Goal: Task Accomplishment & Management: Use online tool/utility

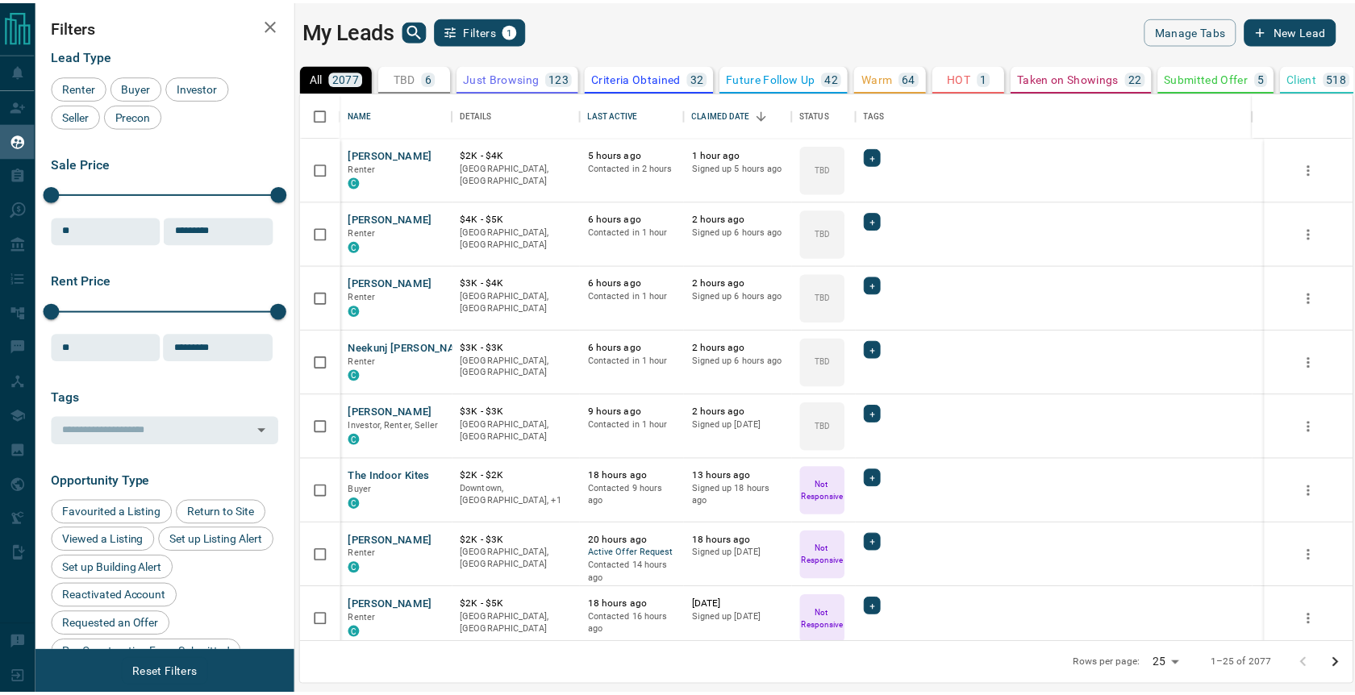
scroll to position [539, 1050]
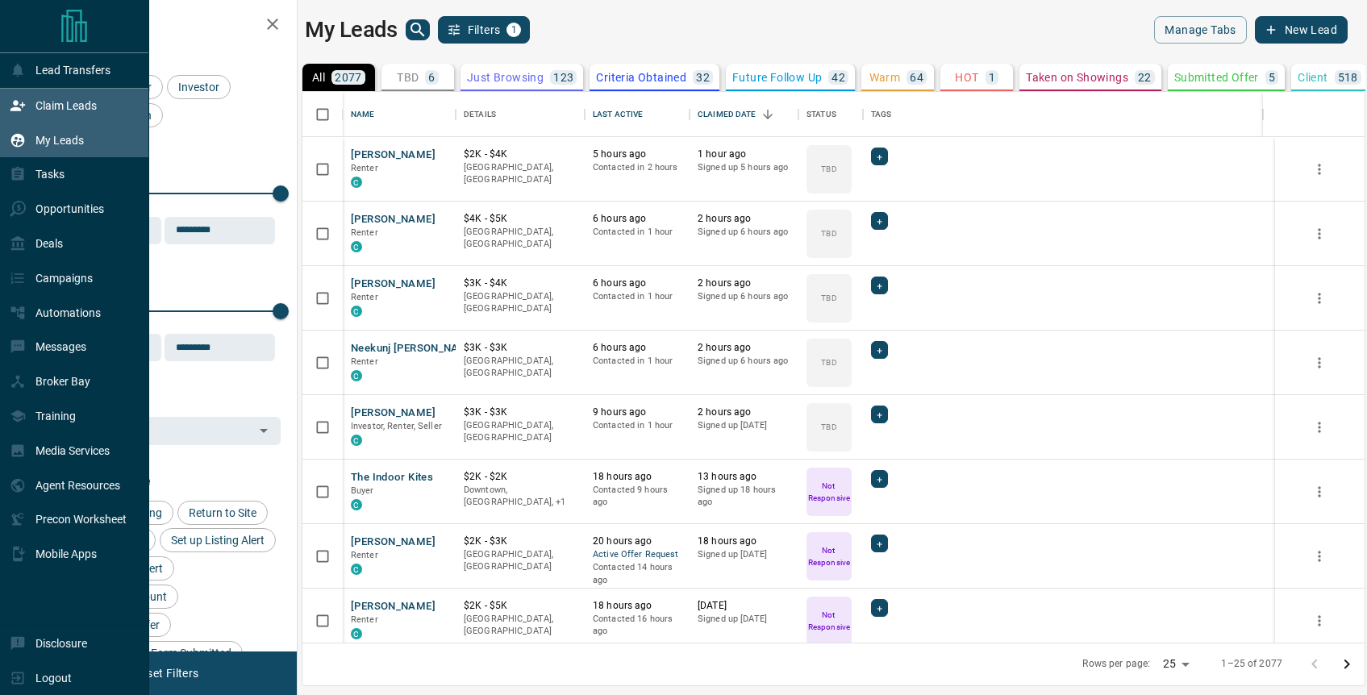
click at [52, 102] on p "Claim Leads" at bounding box center [65, 105] width 61 height 13
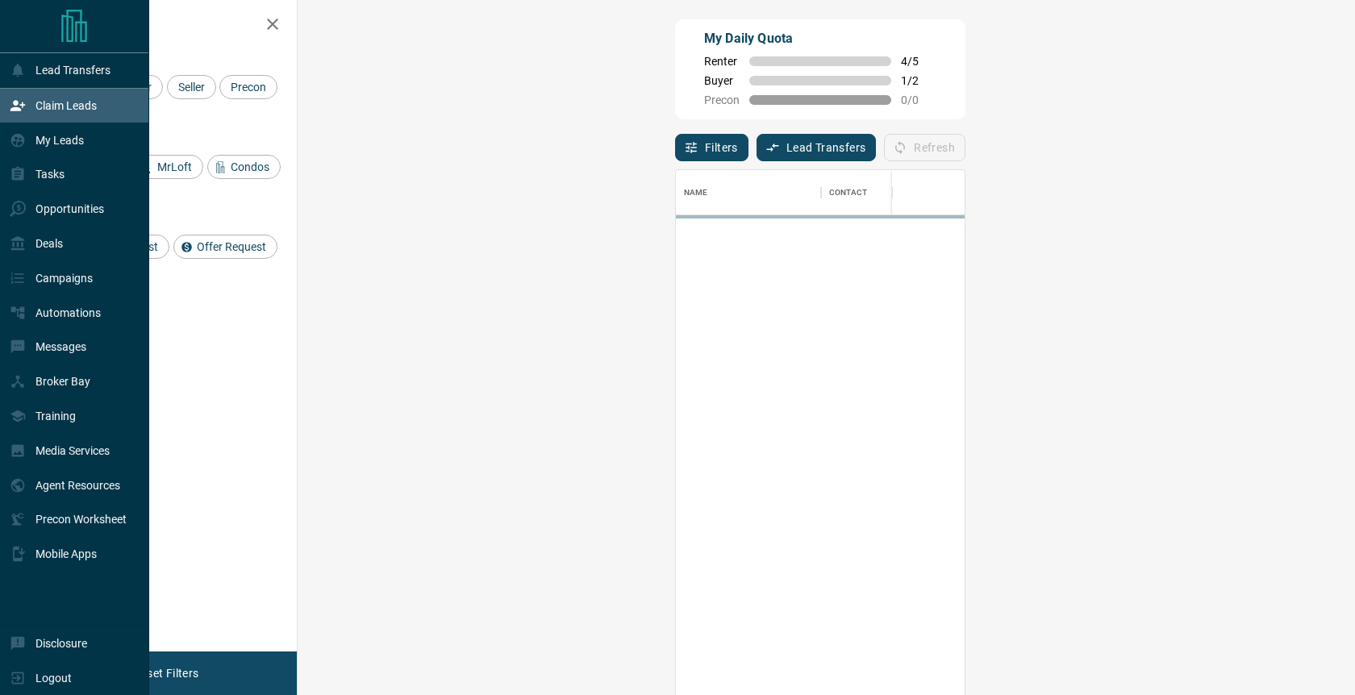
scroll to position [518, 1011]
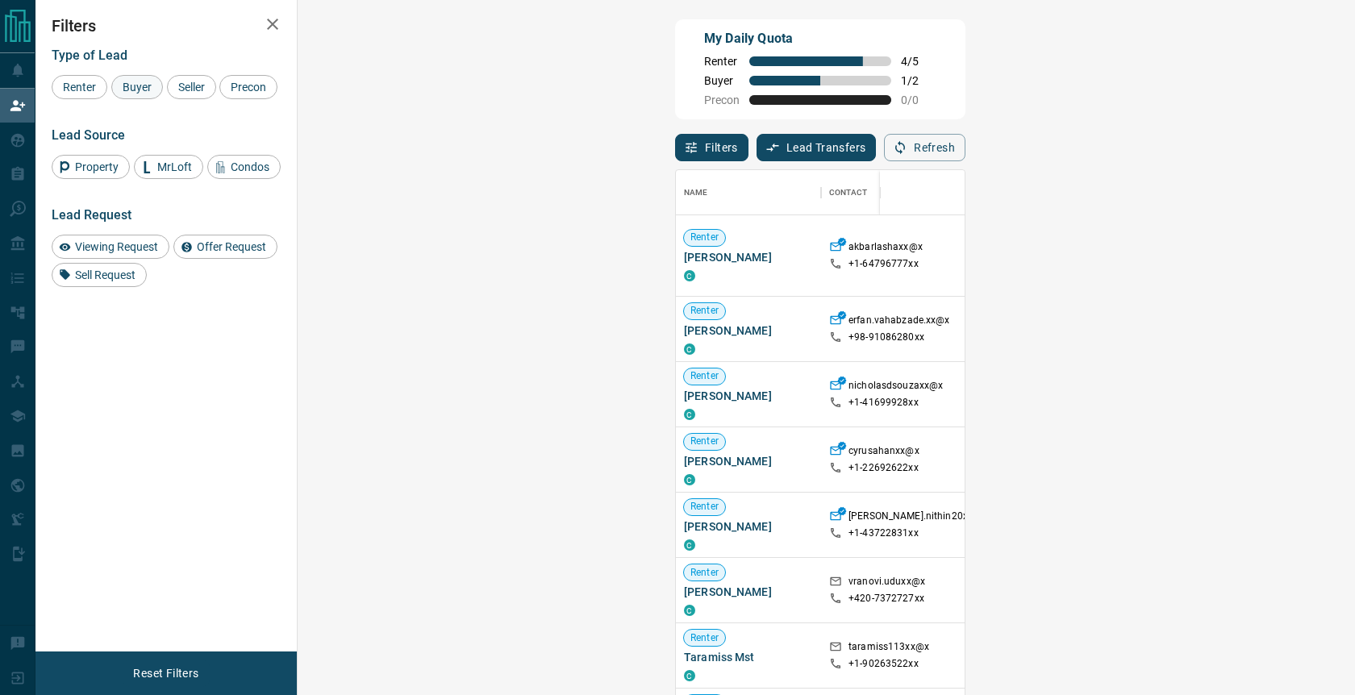
click at [148, 89] on span "Buyer" at bounding box center [137, 87] width 40 height 13
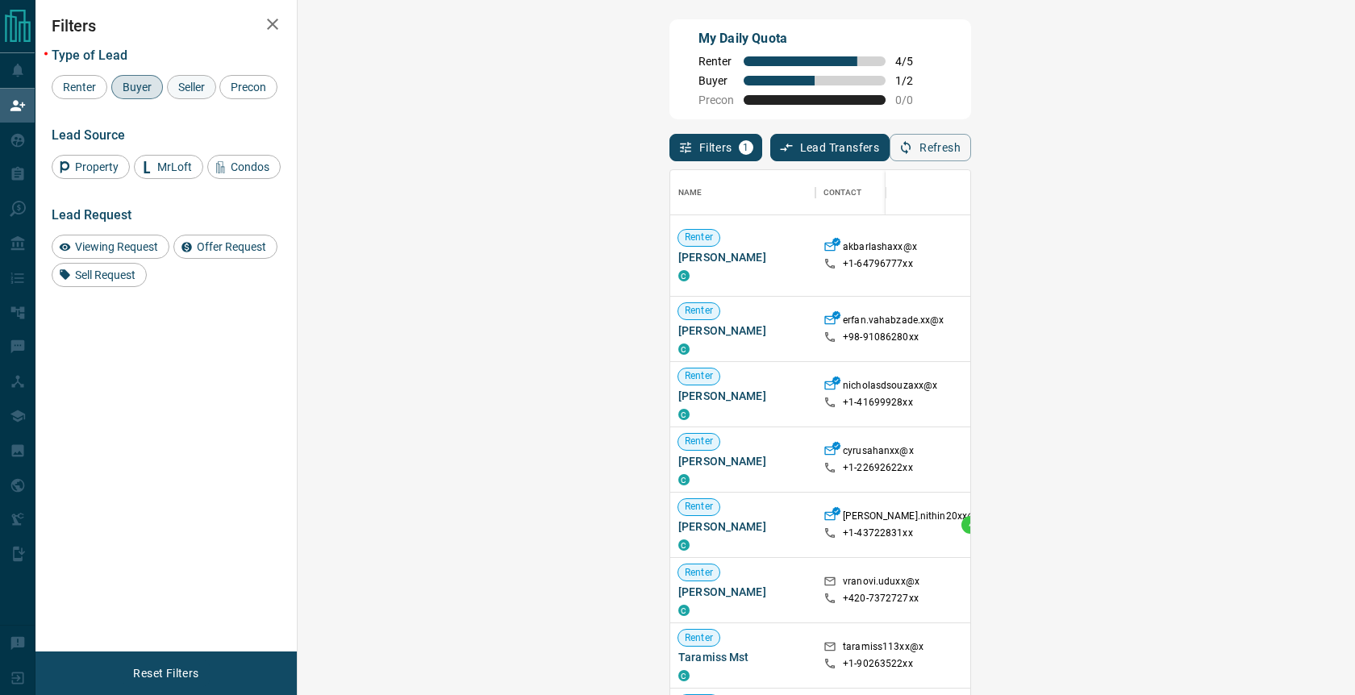
click at [198, 86] on span "Seller" at bounding box center [192, 87] width 38 height 13
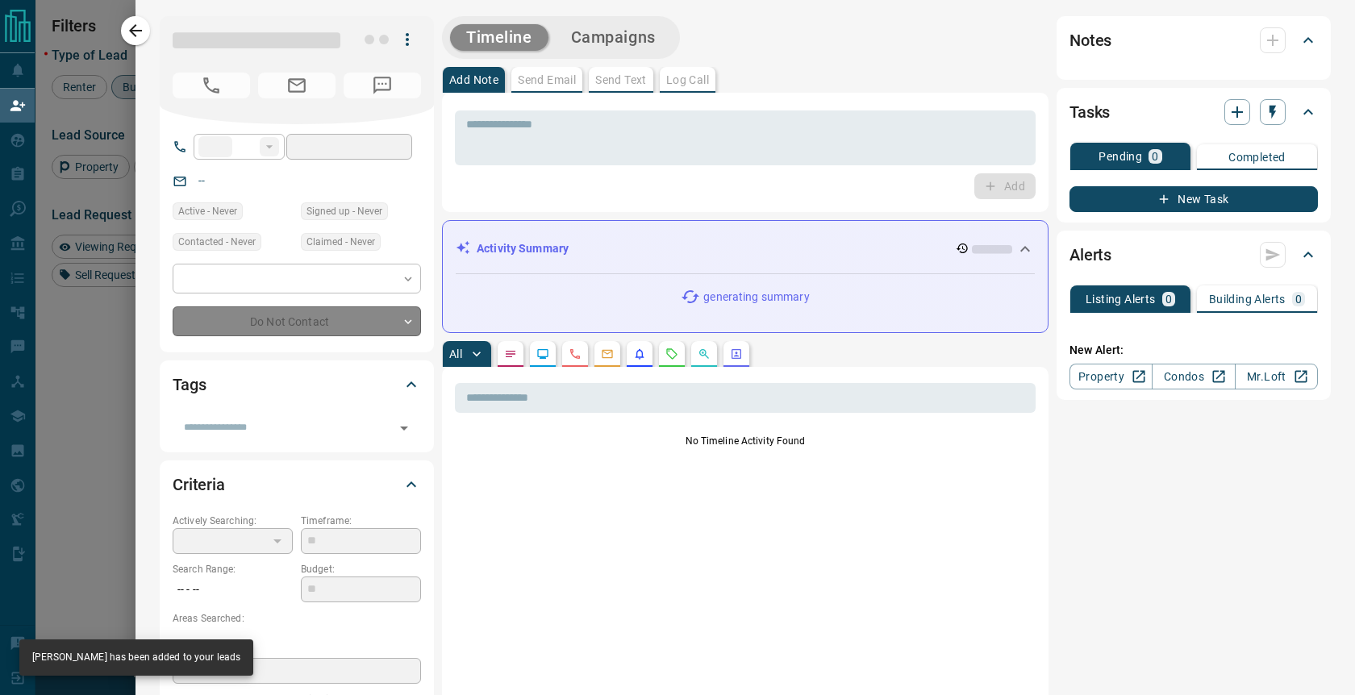
type input "**"
type input "**********"
type input "**"
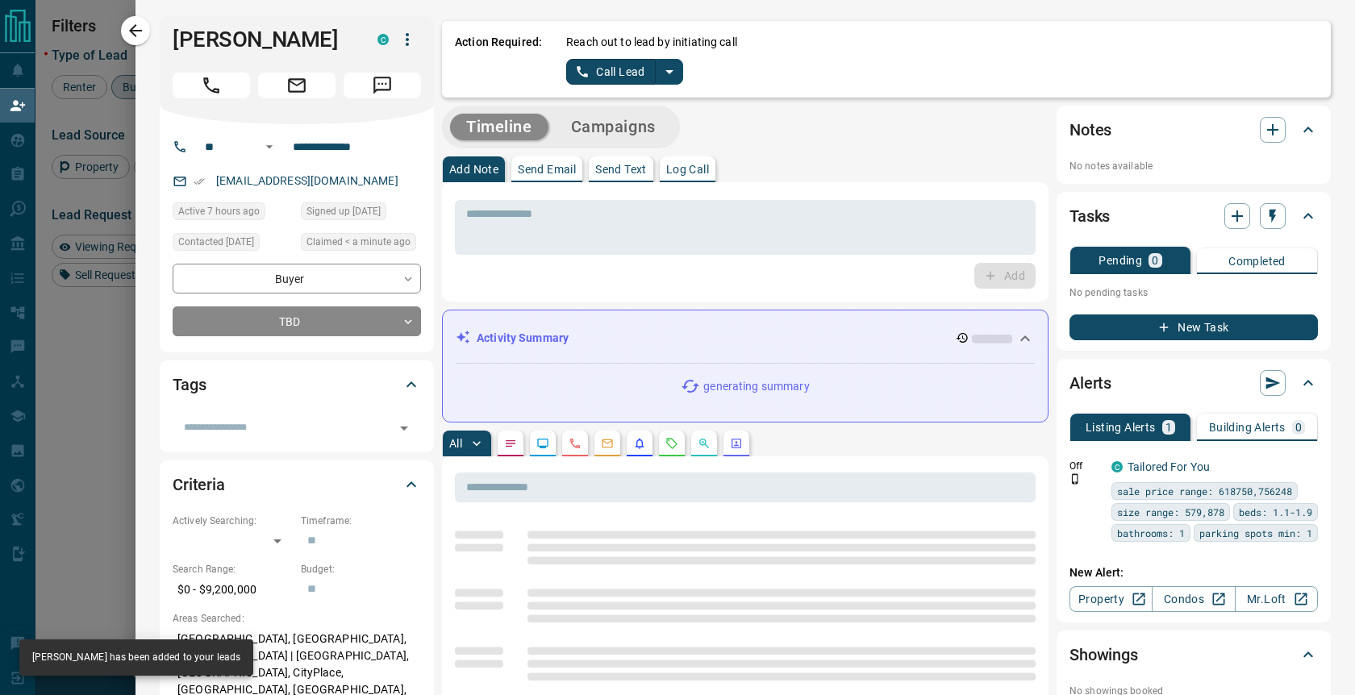
click at [665, 77] on icon "split button" at bounding box center [669, 71] width 19 height 19
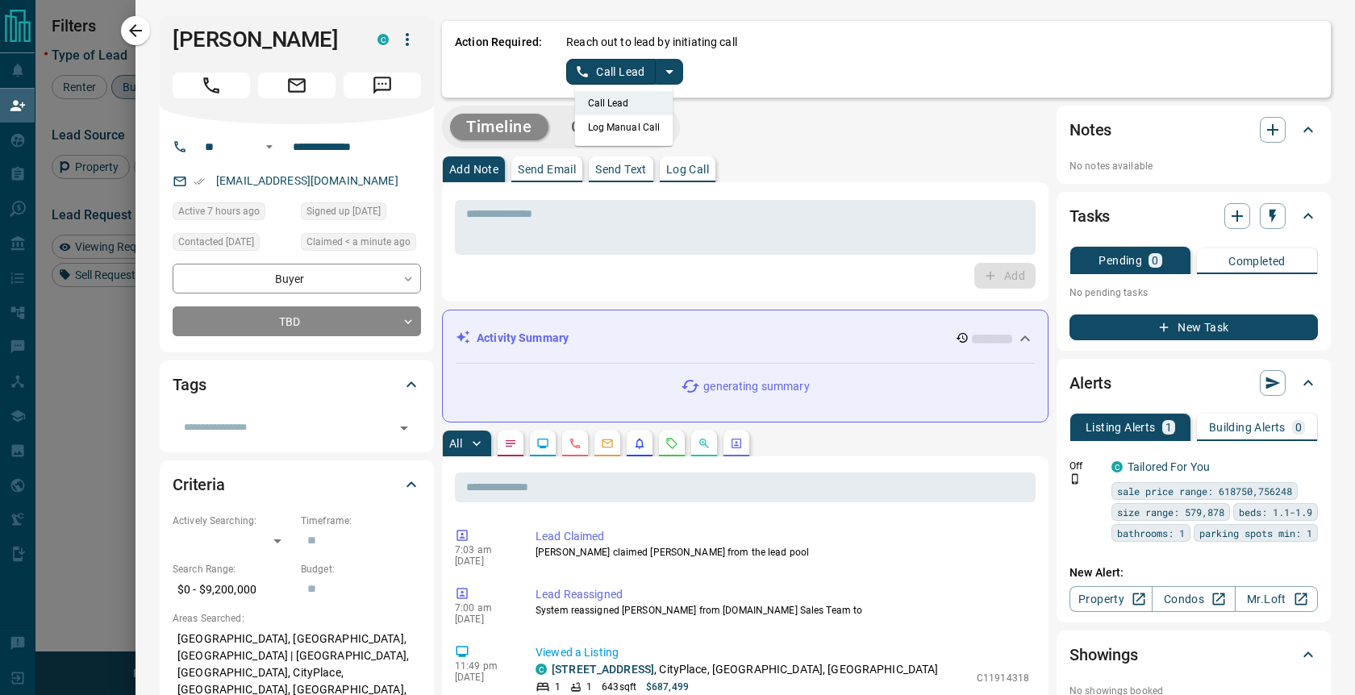
click at [604, 134] on li "Log Manual Call" at bounding box center [624, 127] width 98 height 24
click at [620, 69] on button "Log Manual Call" at bounding box center [619, 72] width 106 height 26
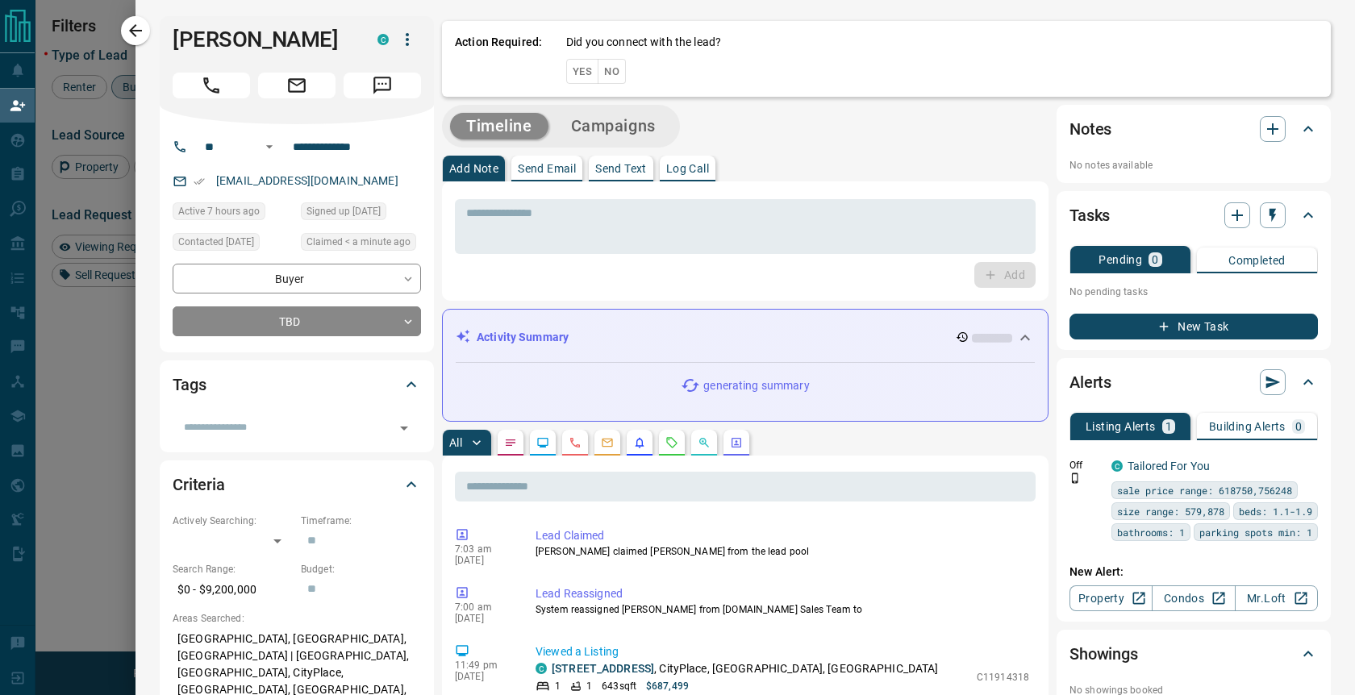
click at [598, 71] on button "No" at bounding box center [612, 71] width 28 height 25
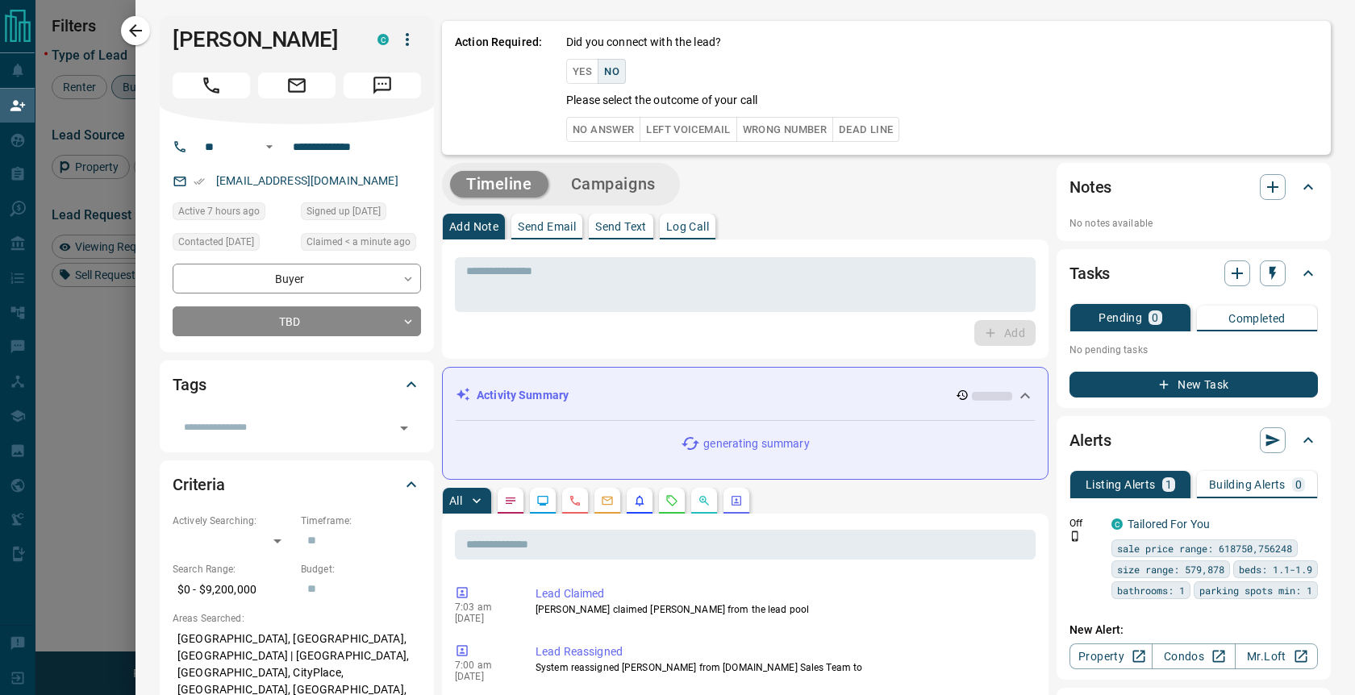
click at [599, 127] on button "No Answer" at bounding box center [603, 129] width 74 height 25
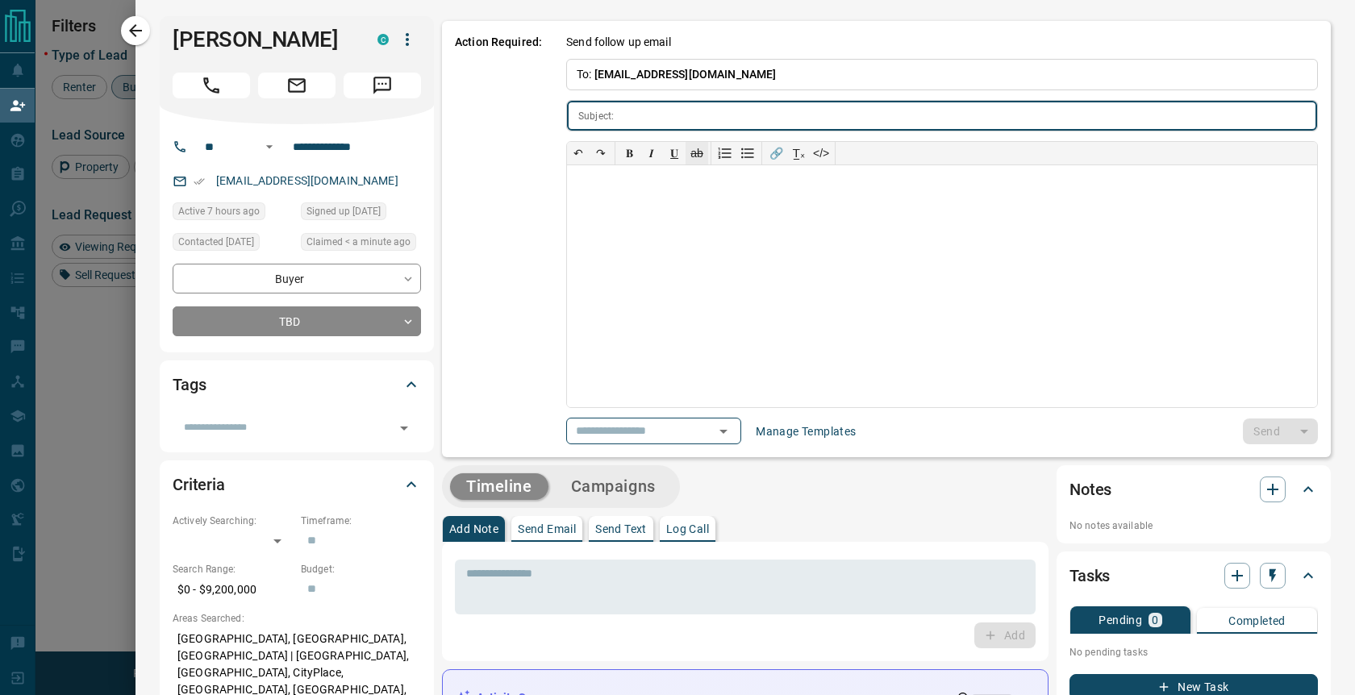
type input "**********"
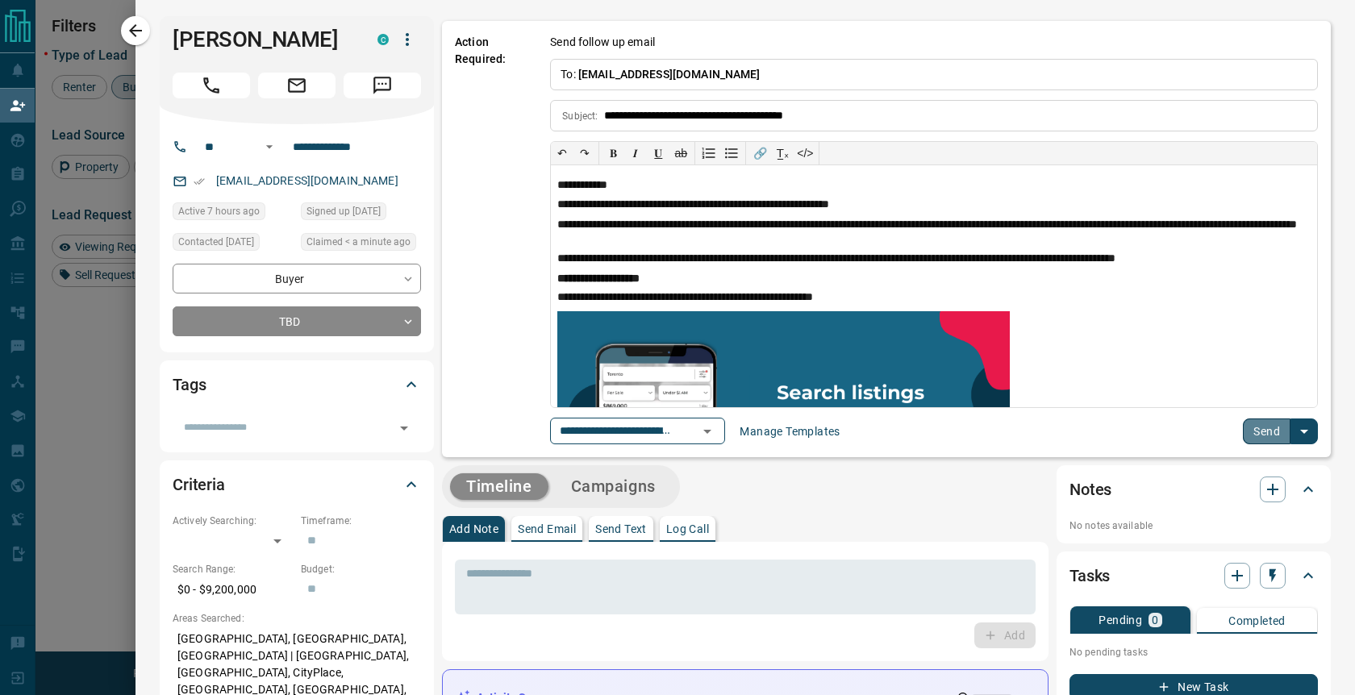
click at [1249, 432] on button "Send" at bounding box center [1267, 432] width 48 height 26
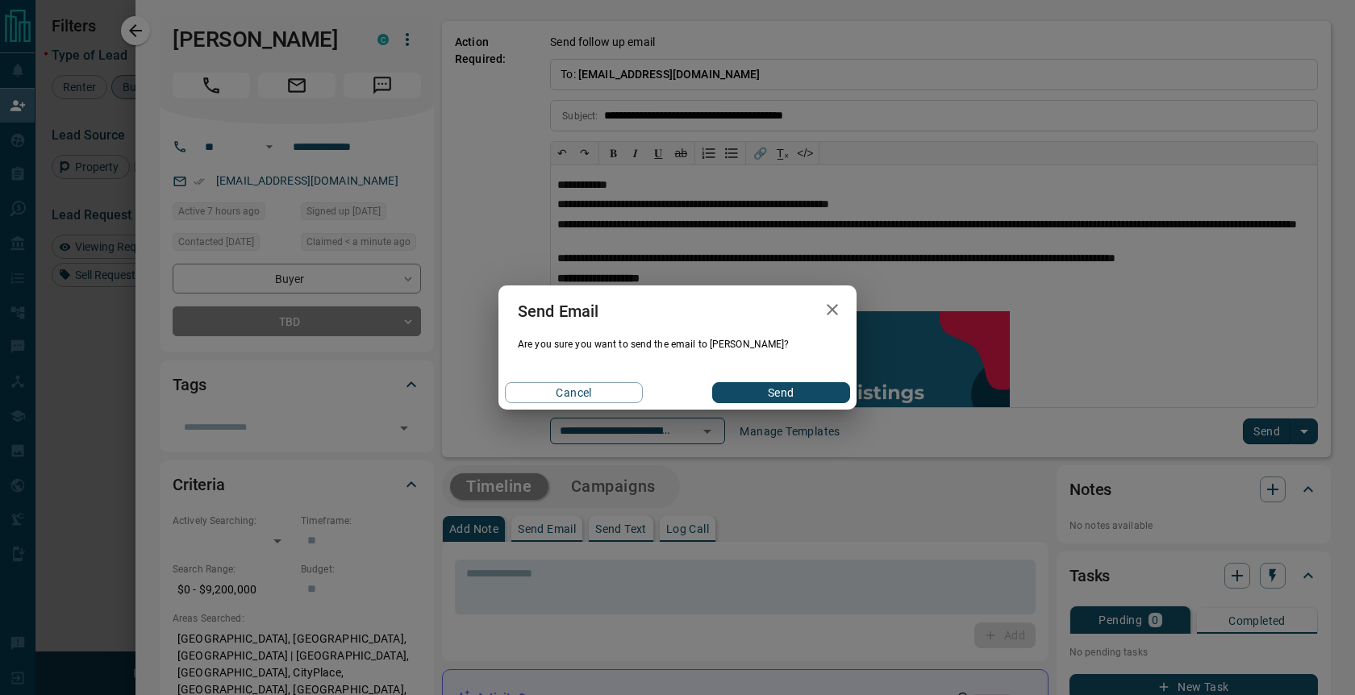
click at [781, 394] on button "Send" at bounding box center [781, 392] width 138 height 21
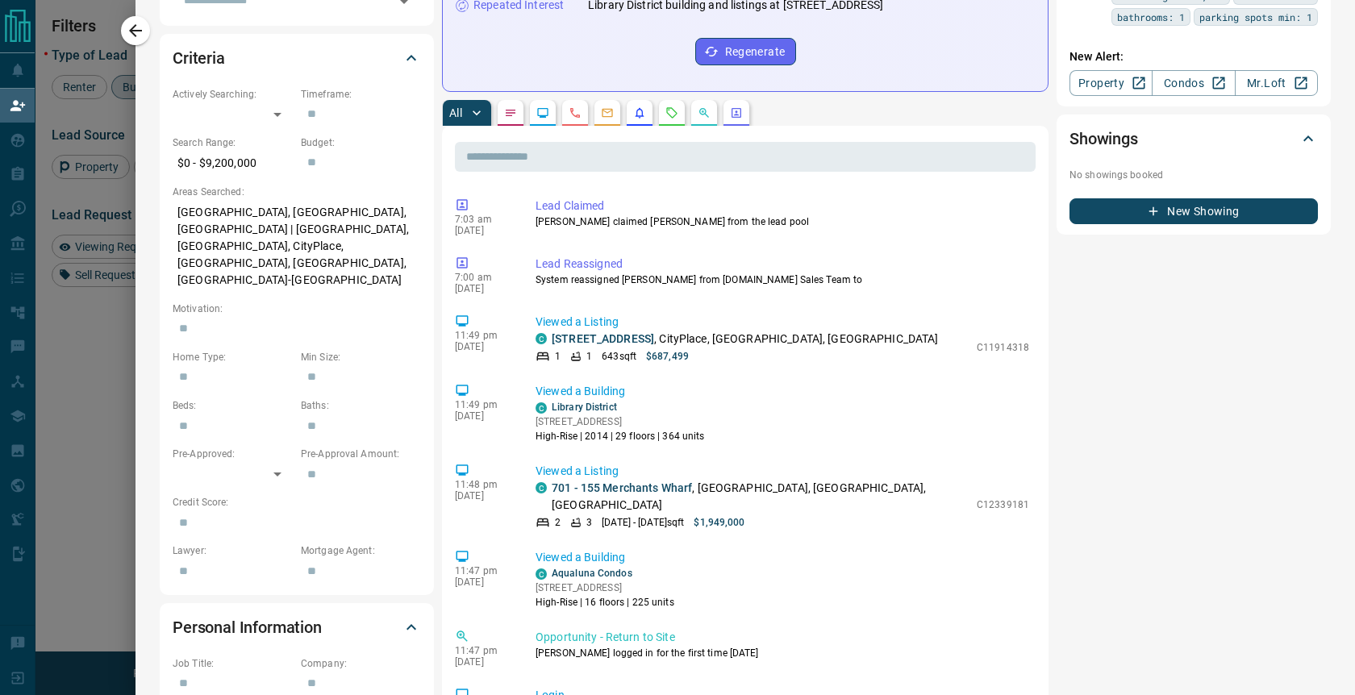
scroll to position [0, 0]
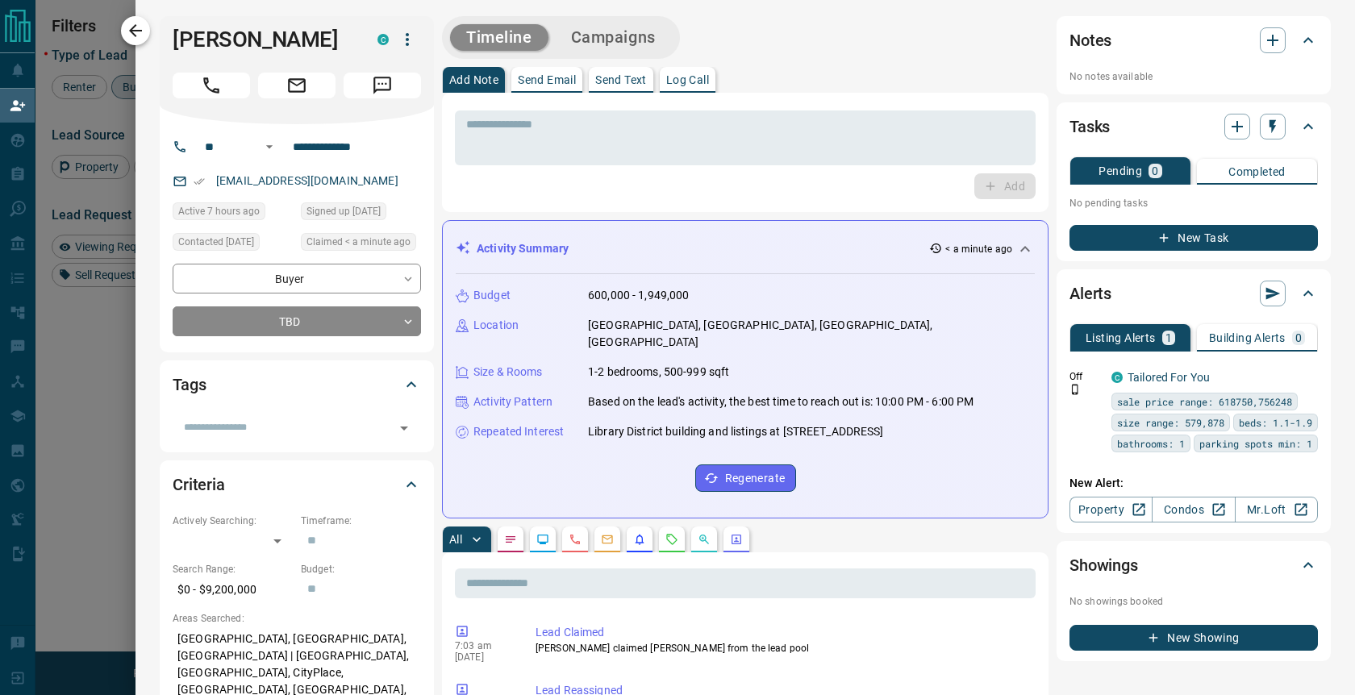
click at [139, 35] on icon "button" at bounding box center [135, 30] width 19 height 19
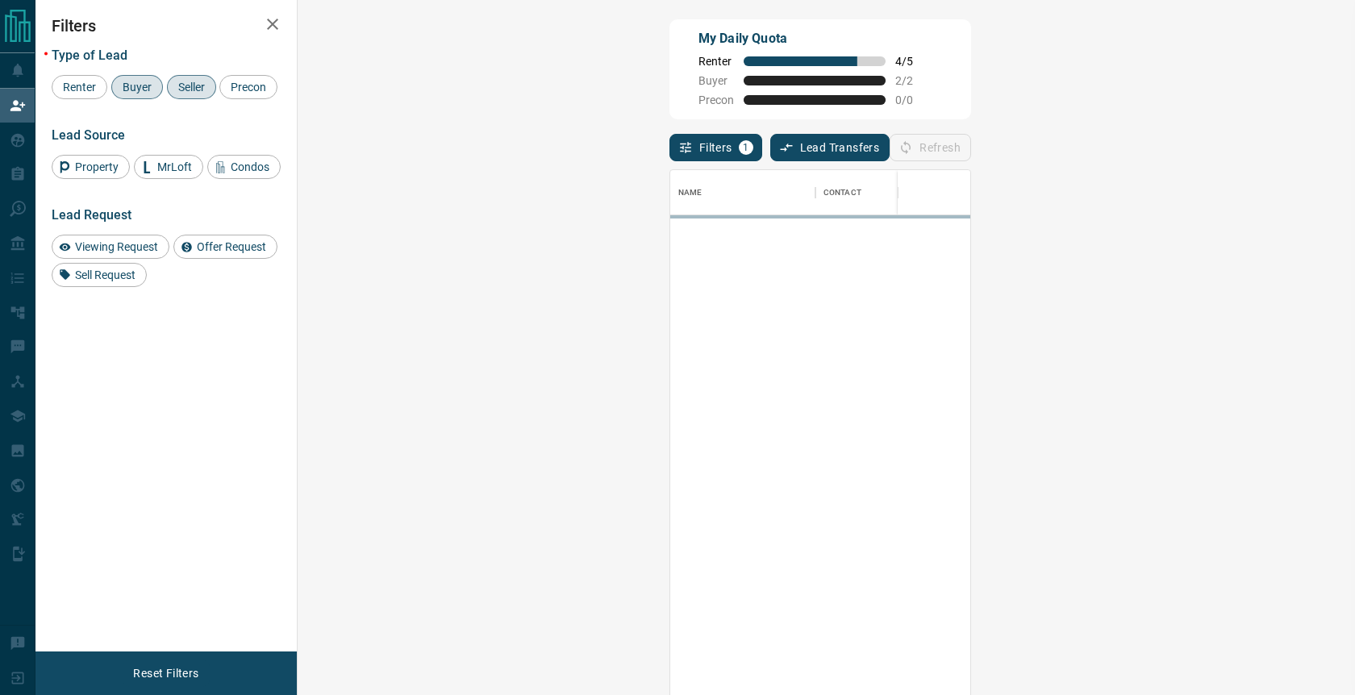
scroll to position [518, 1011]
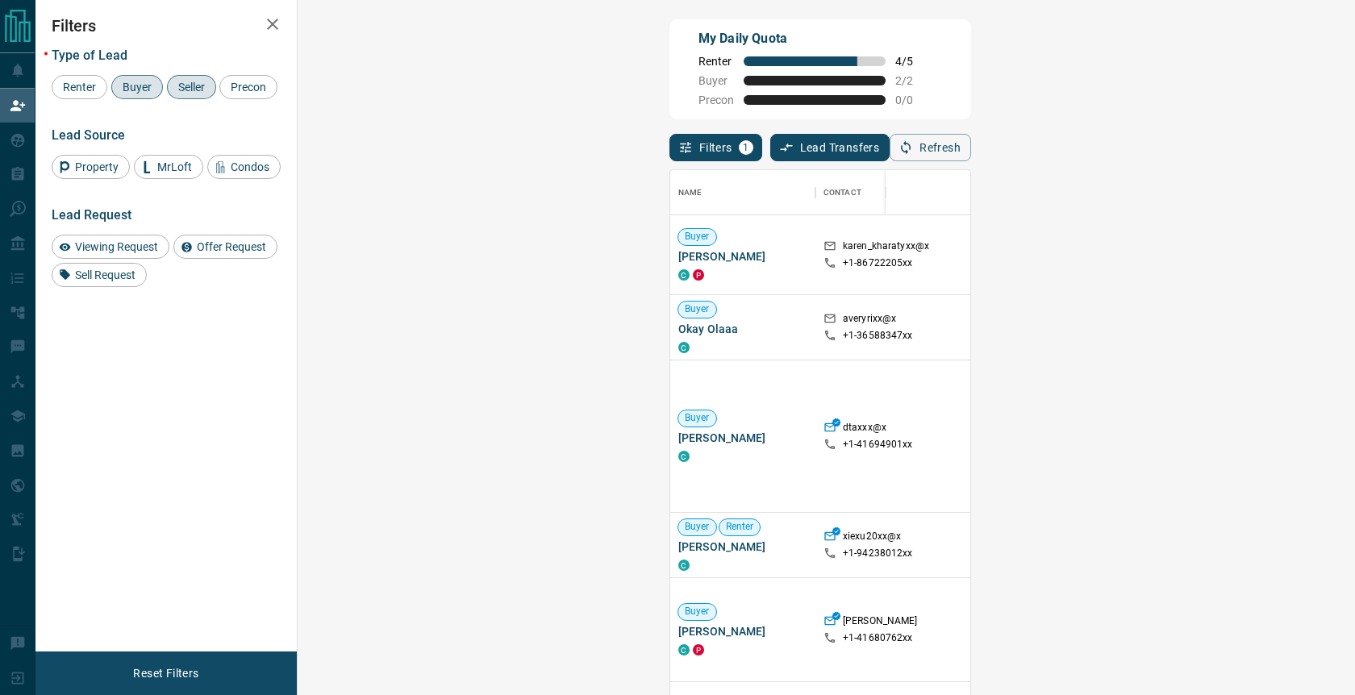
click at [191, 87] on span "Seller" at bounding box center [192, 87] width 38 height 13
click at [137, 92] on span "Buyer" at bounding box center [137, 87] width 40 height 13
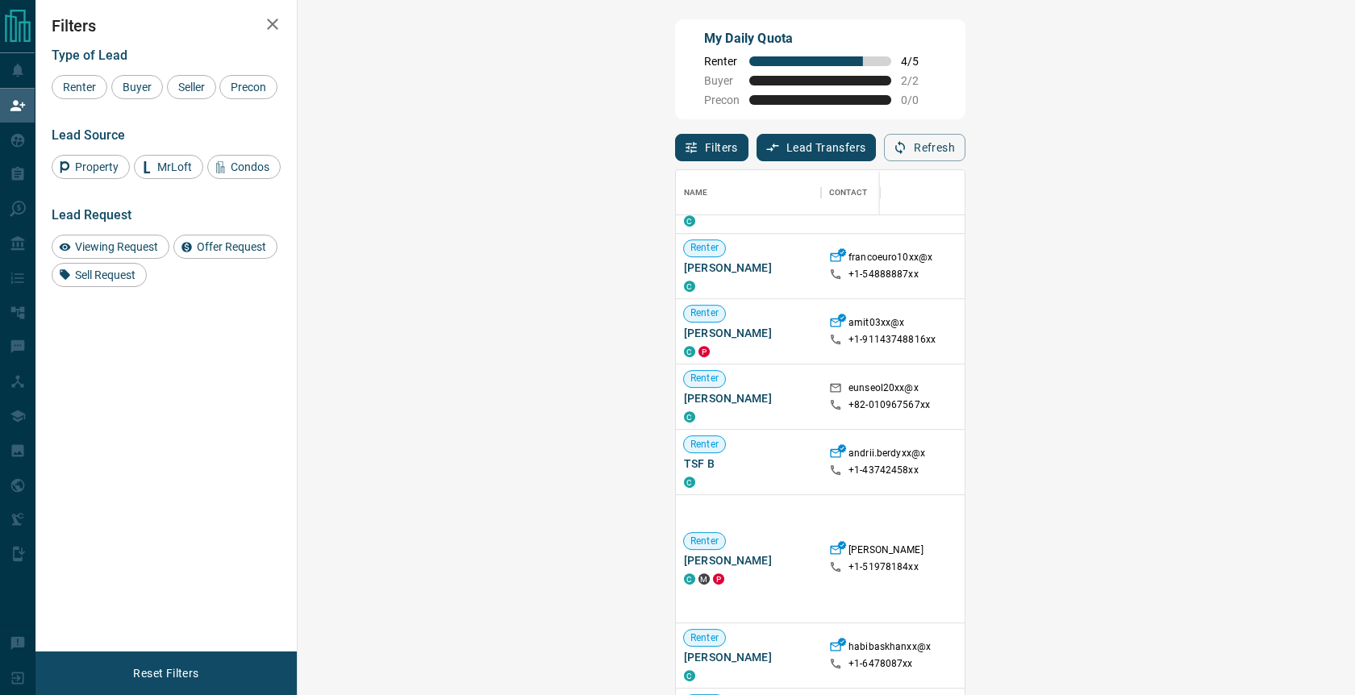
scroll to position [0, 0]
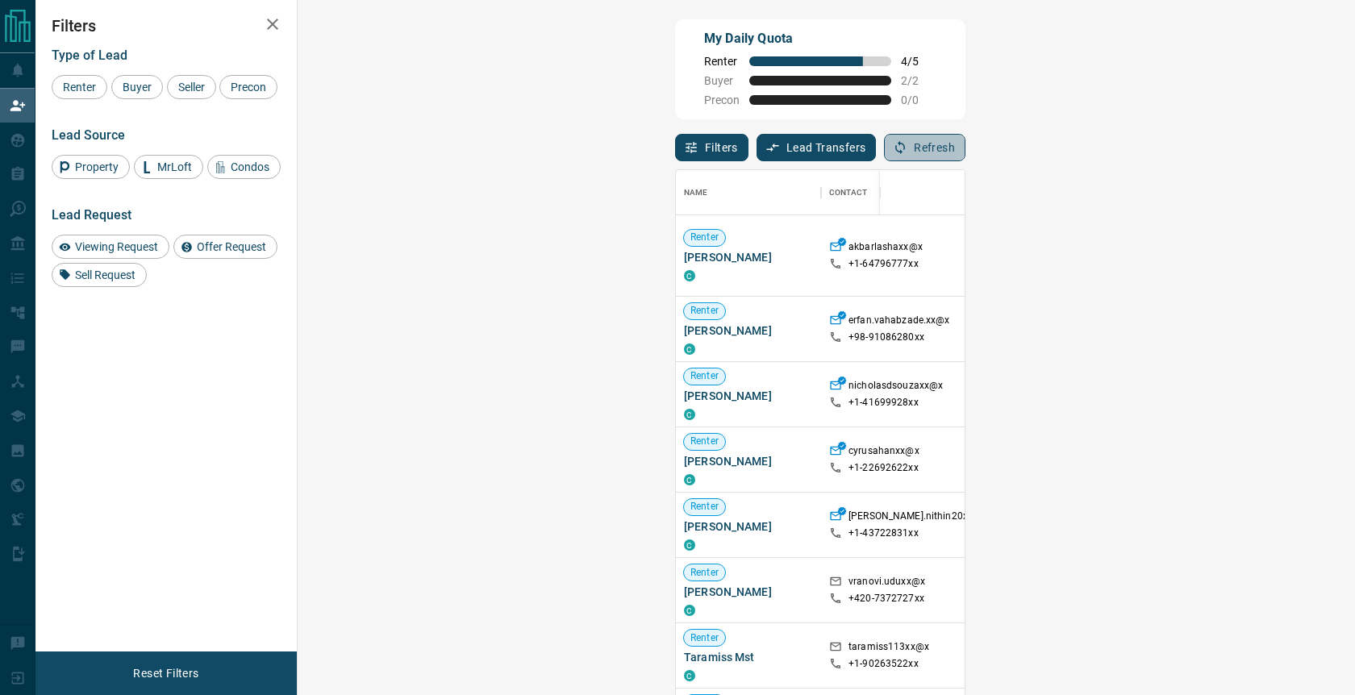
click at [966, 156] on button "Refresh" at bounding box center [924, 147] width 81 height 27
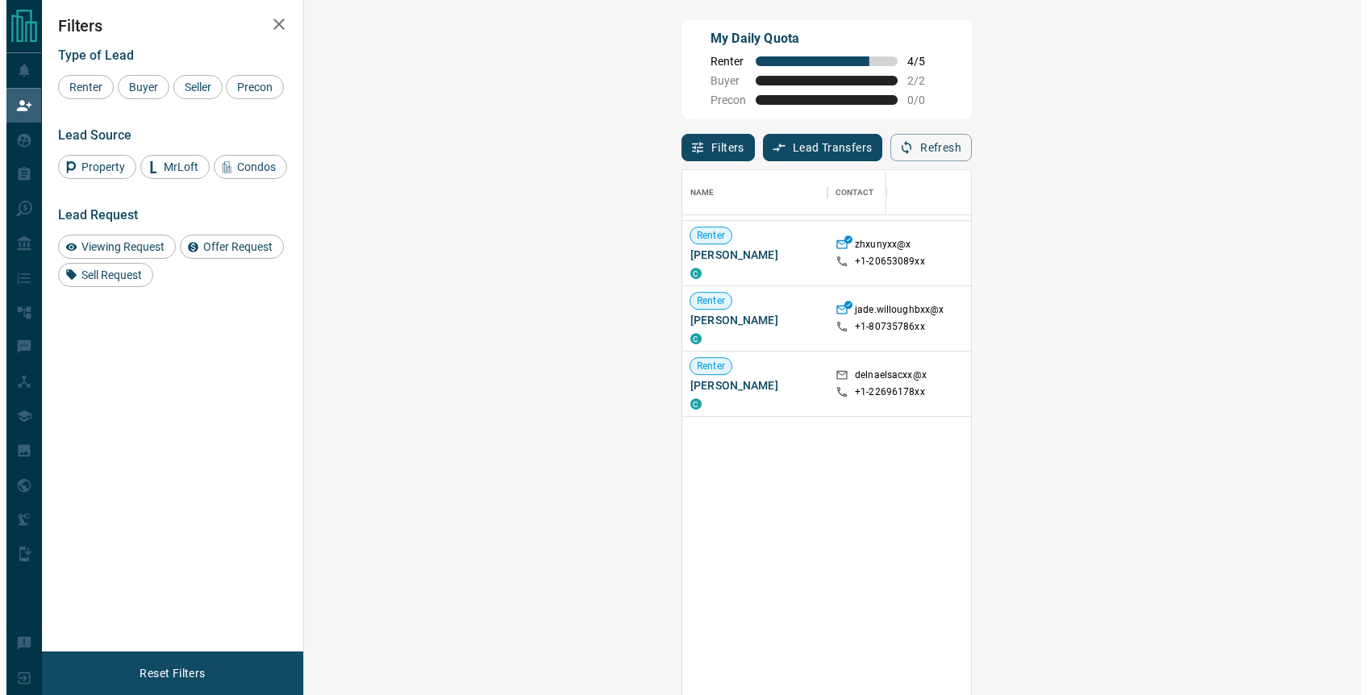
scroll to position [233, 0]
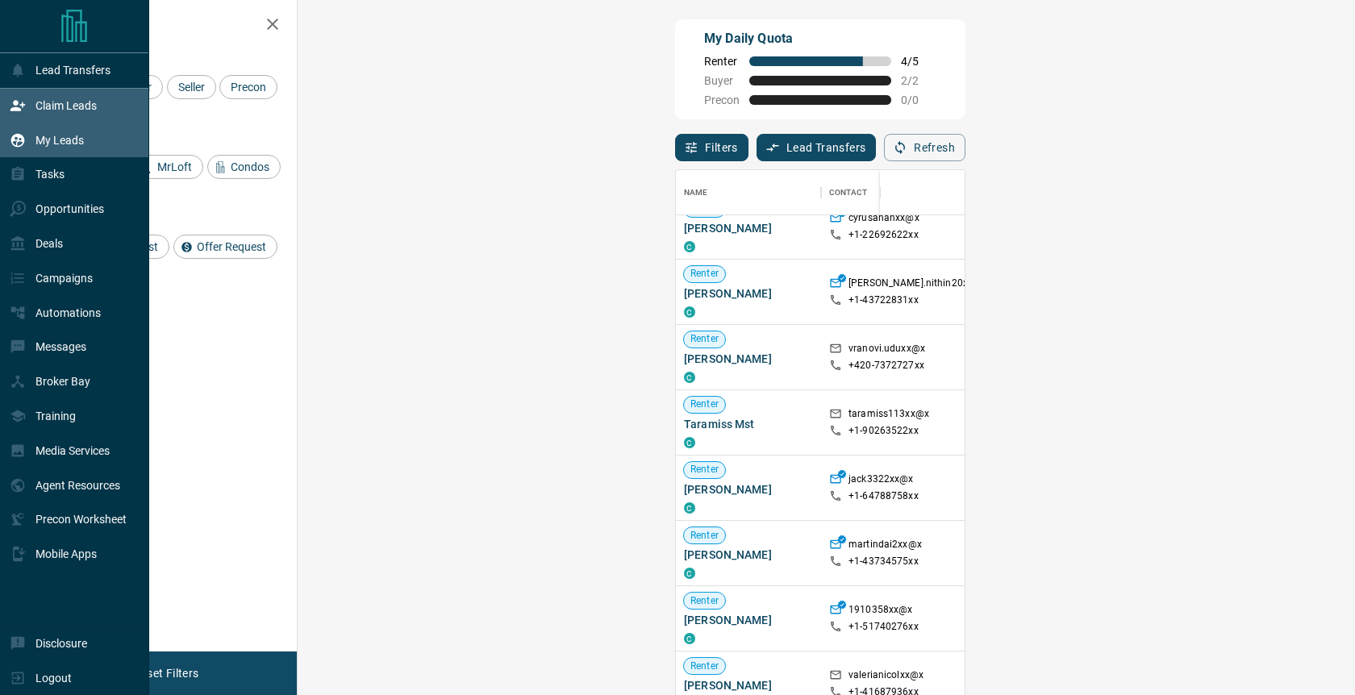
click at [56, 139] on p "My Leads" at bounding box center [59, 140] width 48 height 13
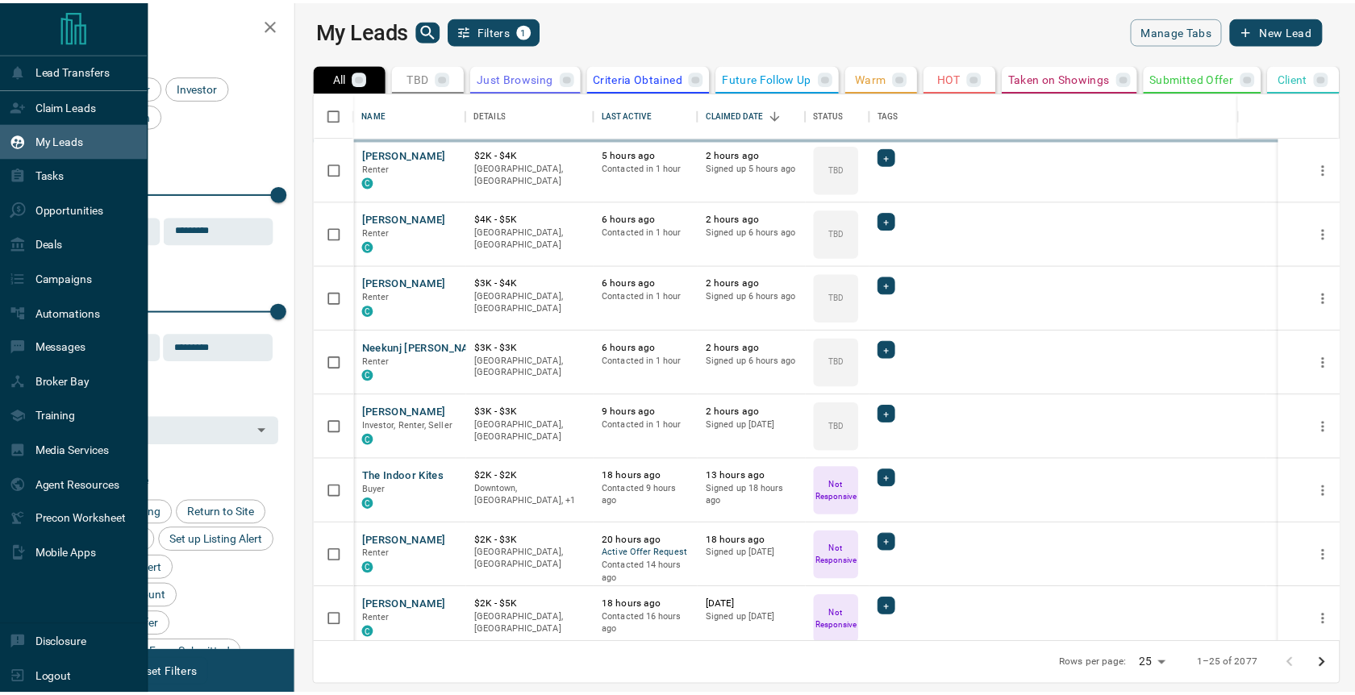
scroll to position [539, 1050]
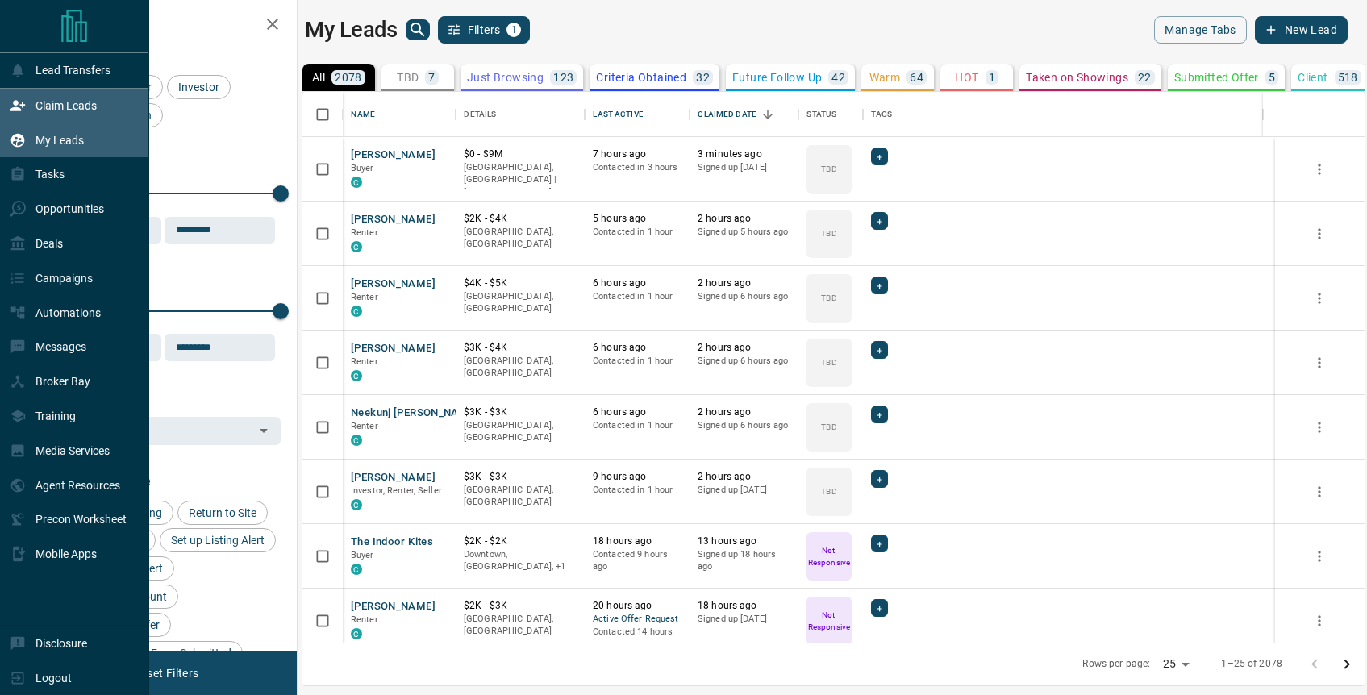
click at [60, 110] on p "Claim Leads" at bounding box center [65, 105] width 61 height 13
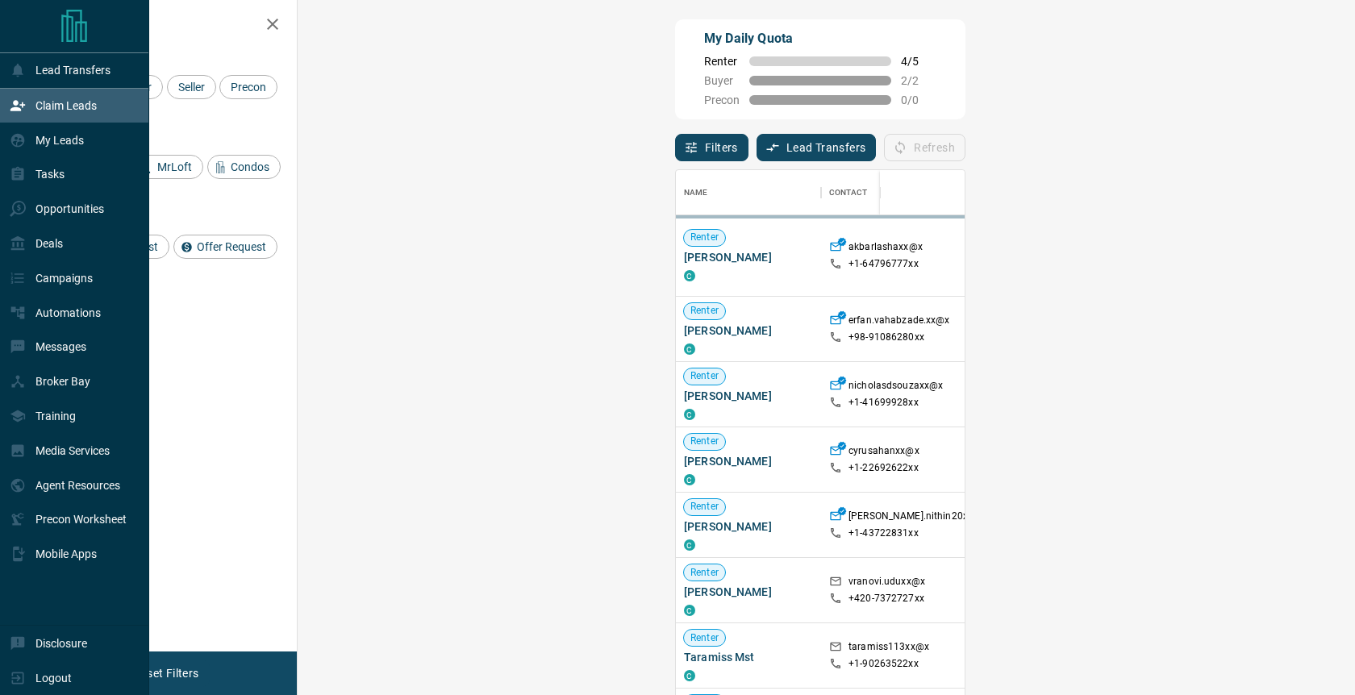
scroll to position [518, 1011]
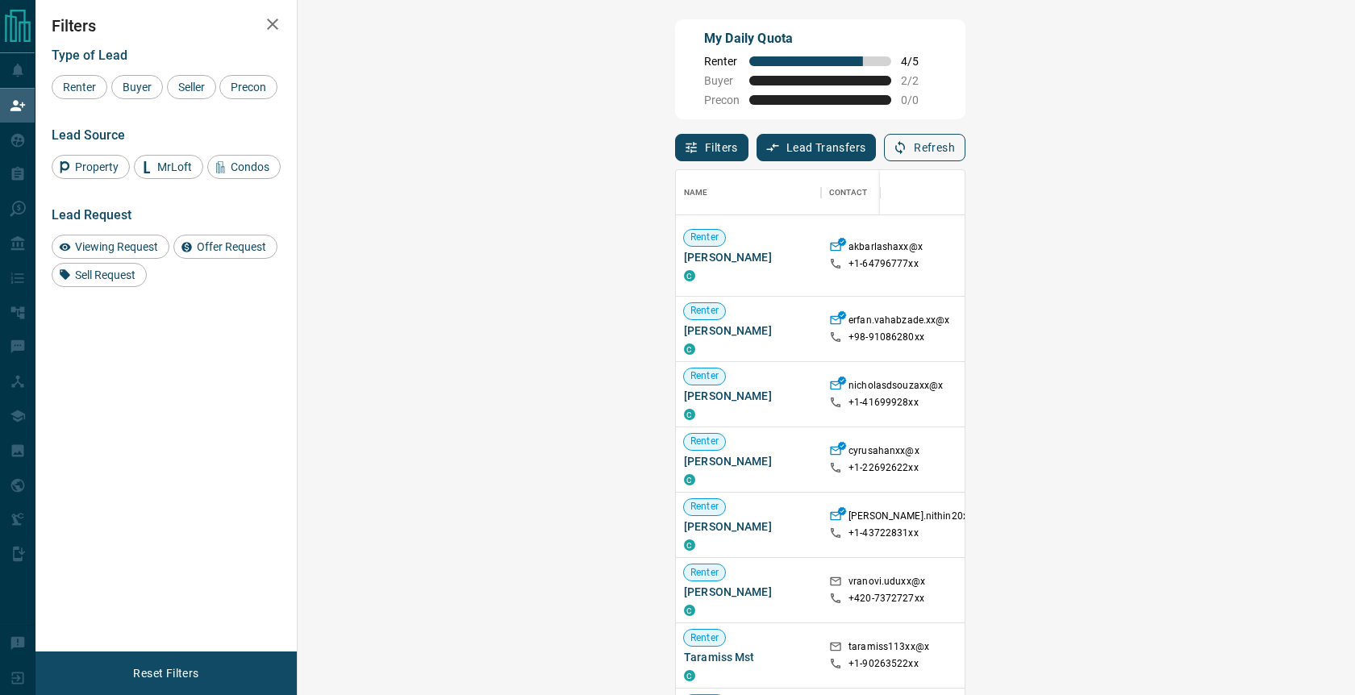
click at [908, 150] on icon "button" at bounding box center [900, 147] width 15 height 15
click at [966, 136] on button "Refresh" at bounding box center [924, 147] width 81 height 27
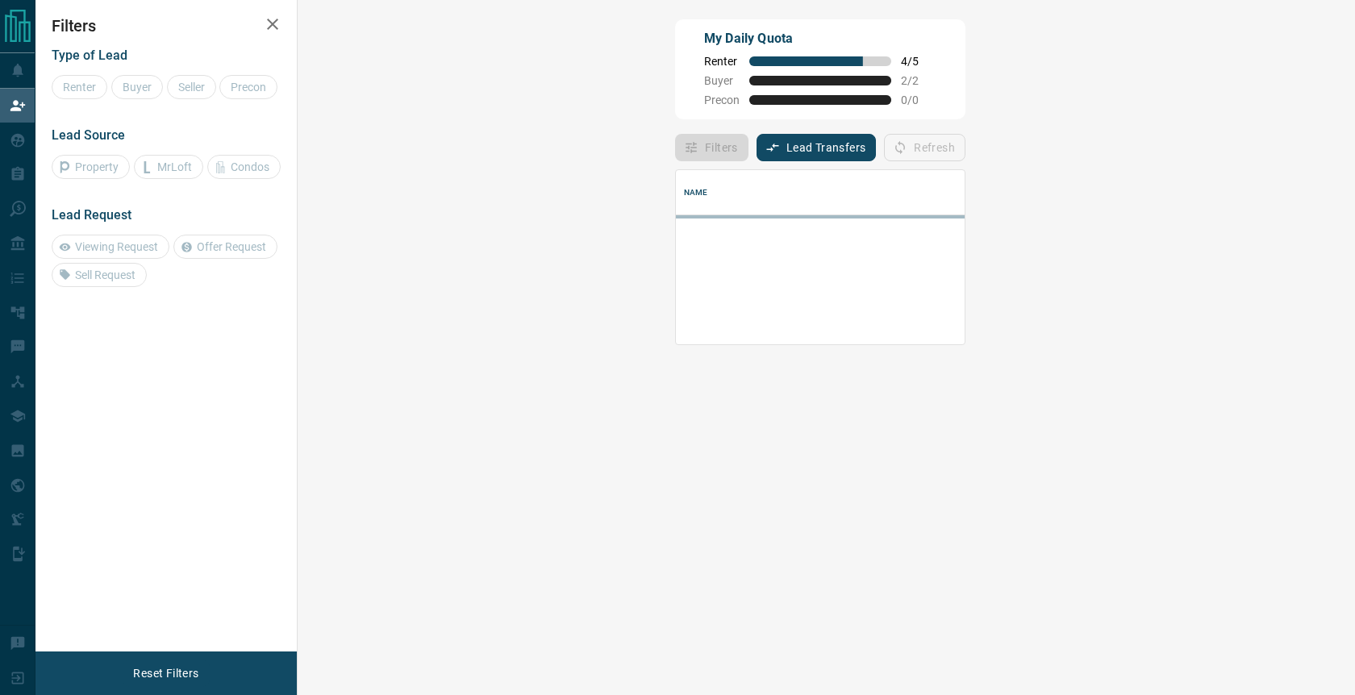
scroll to position [0, 0]
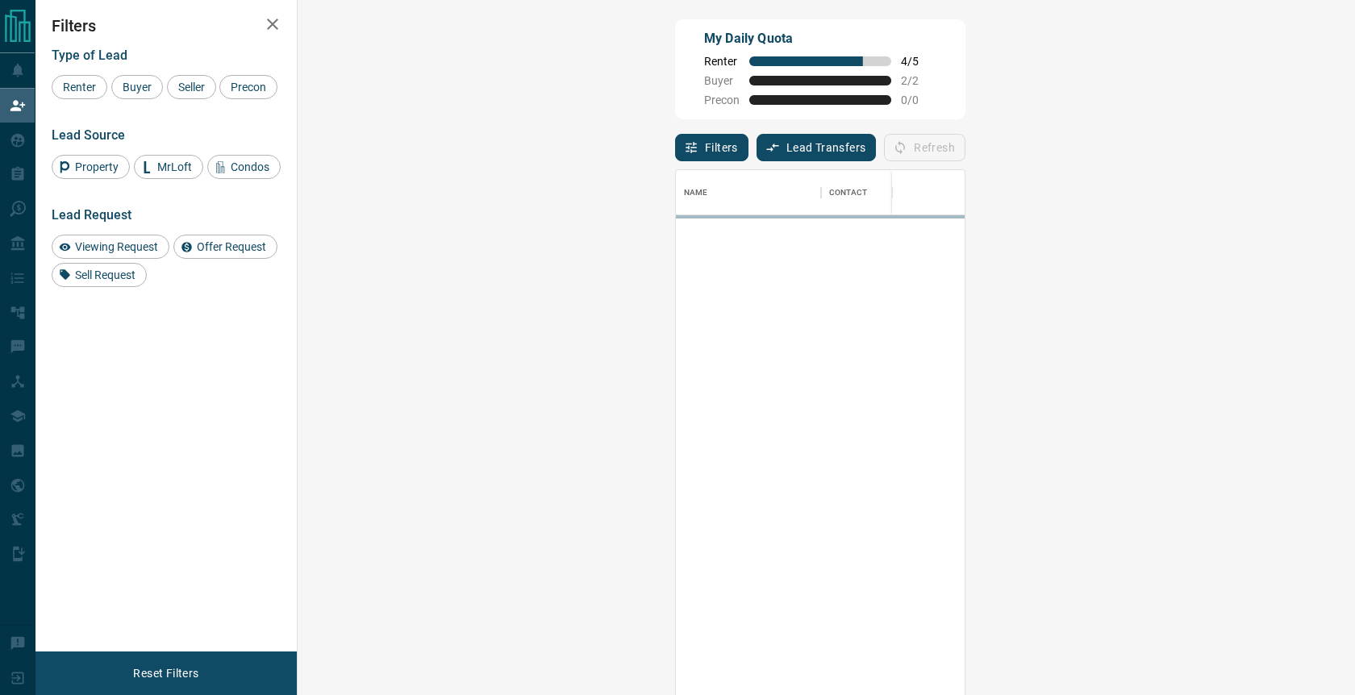
click at [966, 144] on div "Refresh" at bounding box center [924, 147] width 81 height 27
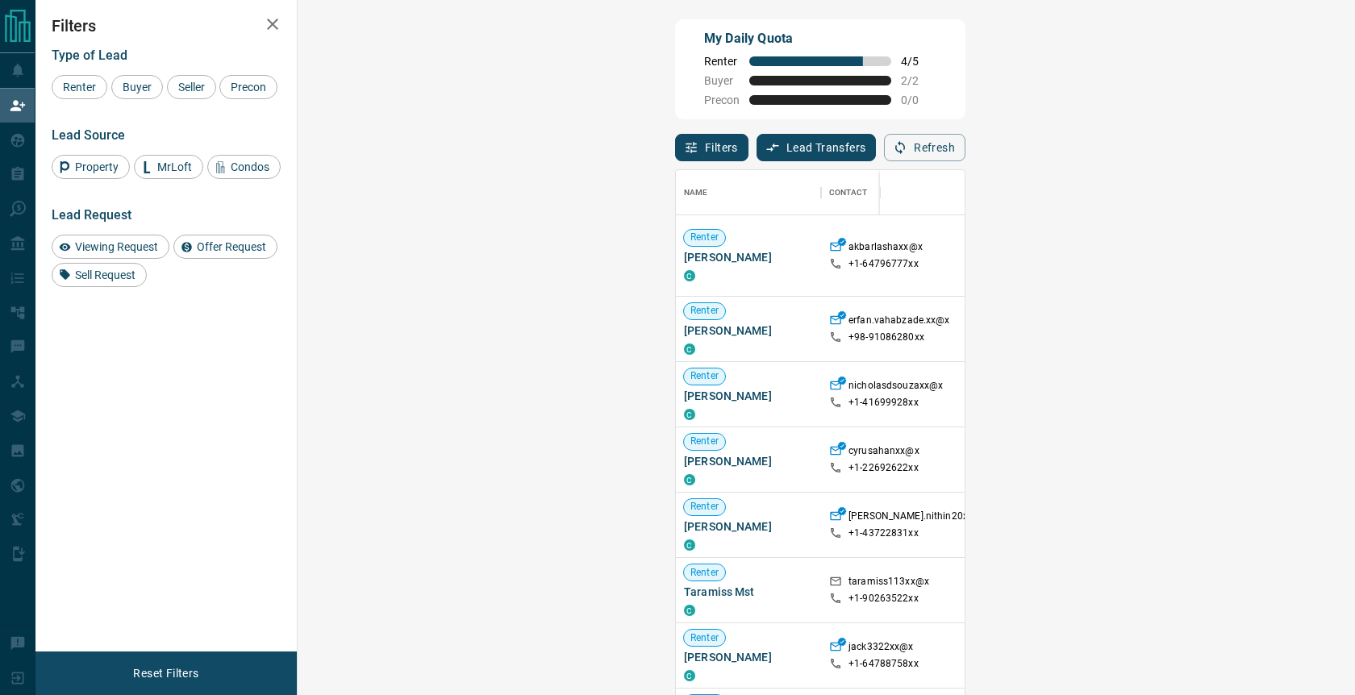
click at [966, 144] on button "Refresh" at bounding box center [924, 147] width 81 height 27
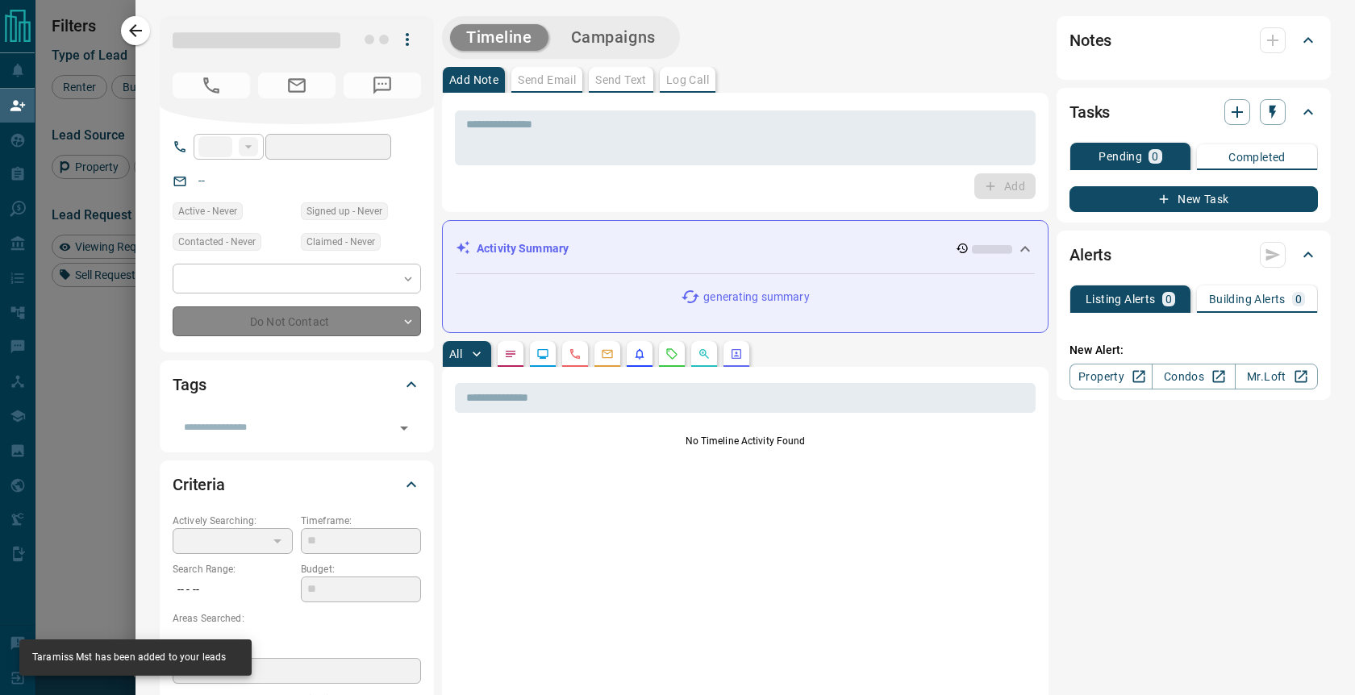
type input "**"
type input "**********"
type input "**"
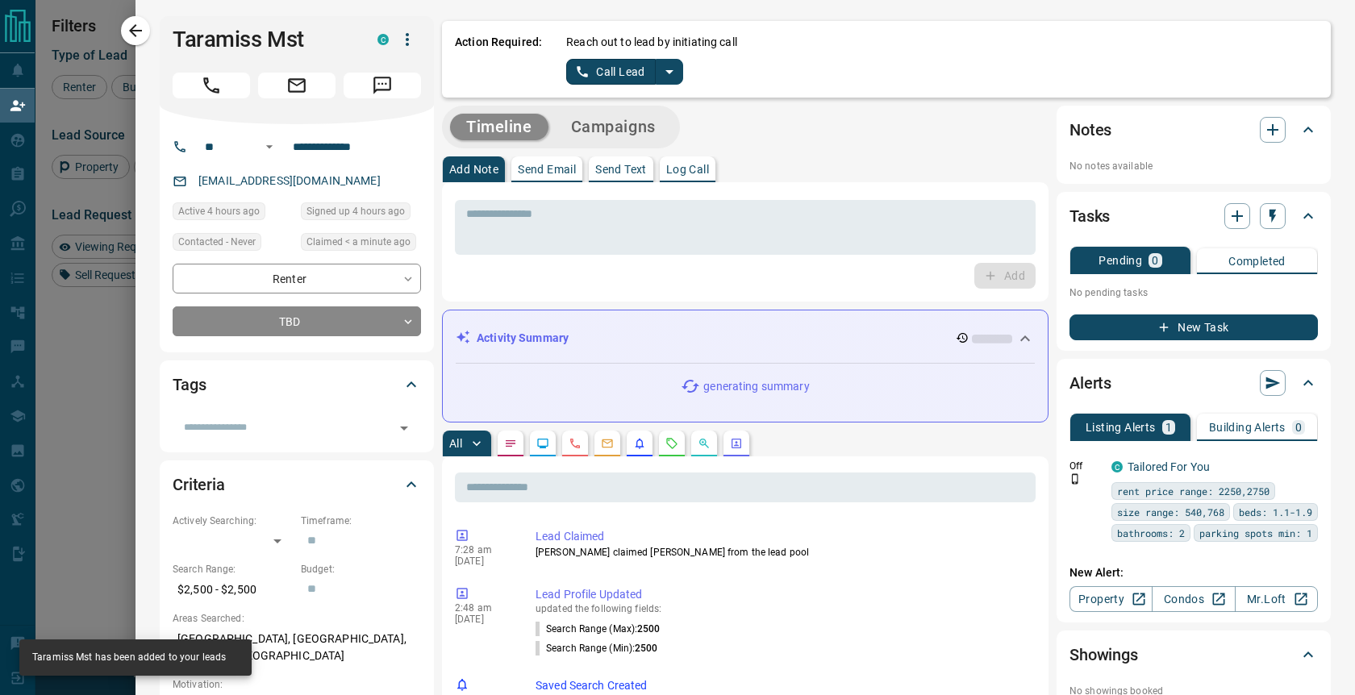
click at [660, 75] on icon "split button" at bounding box center [669, 71] width 19 height 19
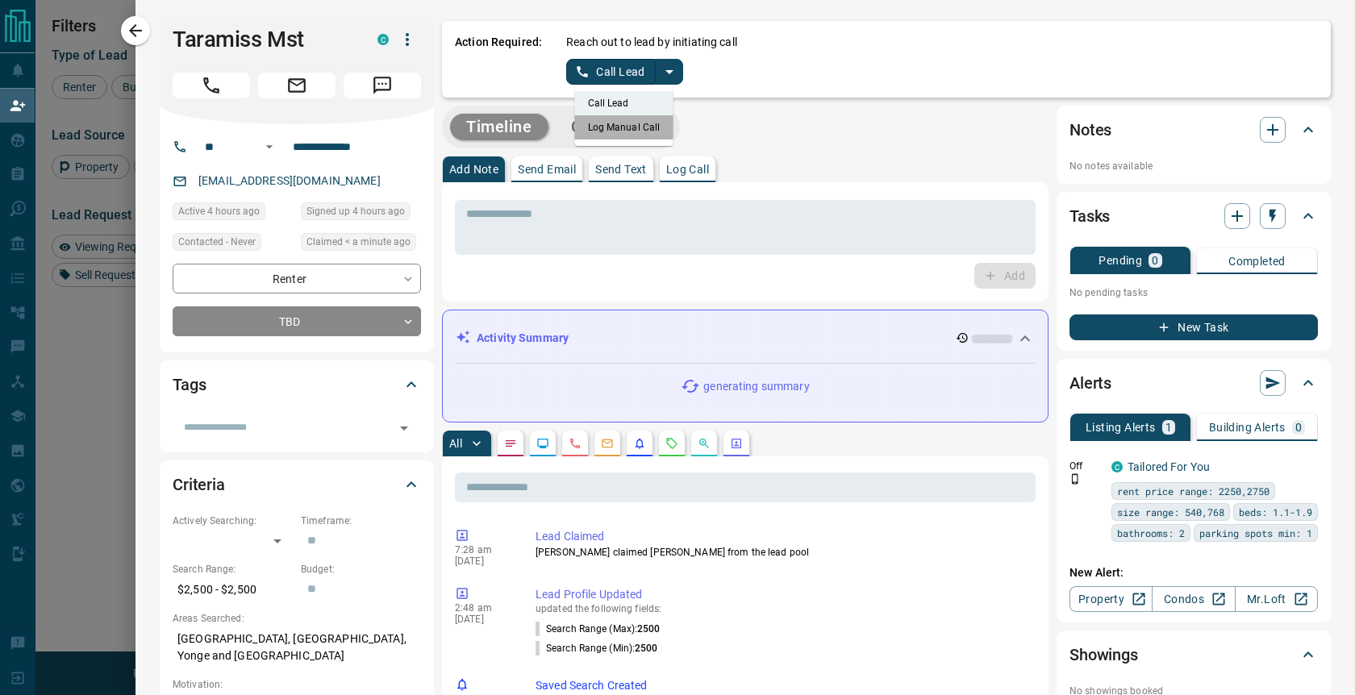
click at [608, 125] on li "Log Manual Call" at bounding box center [624, 127] width 98 height 24
click at [609, 73] on button "Log Manual Call" at bounding box center [619, 72] width 106 height 26
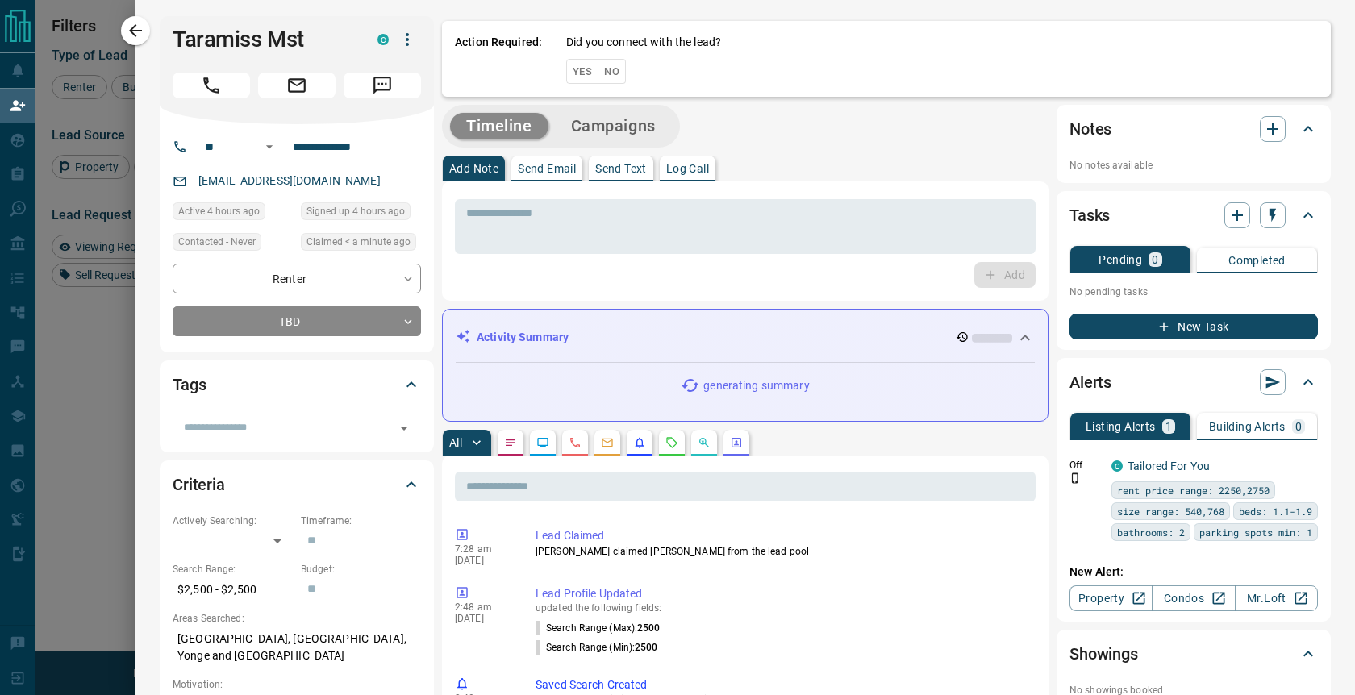
click at [606, 70] on button "No" at bounding box center [612, 71] width 28 height 25
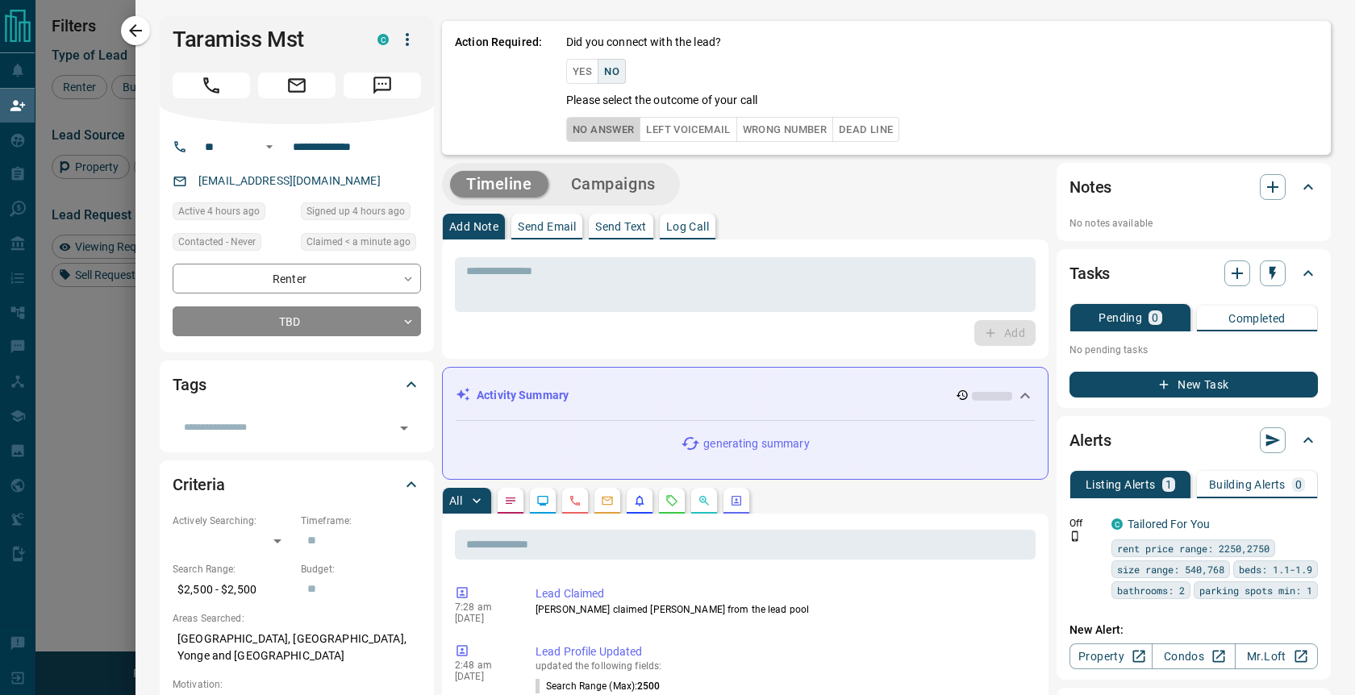
click at [589, 122] on button "No Answer" at bounding box center [603, 129] width 74 height 25
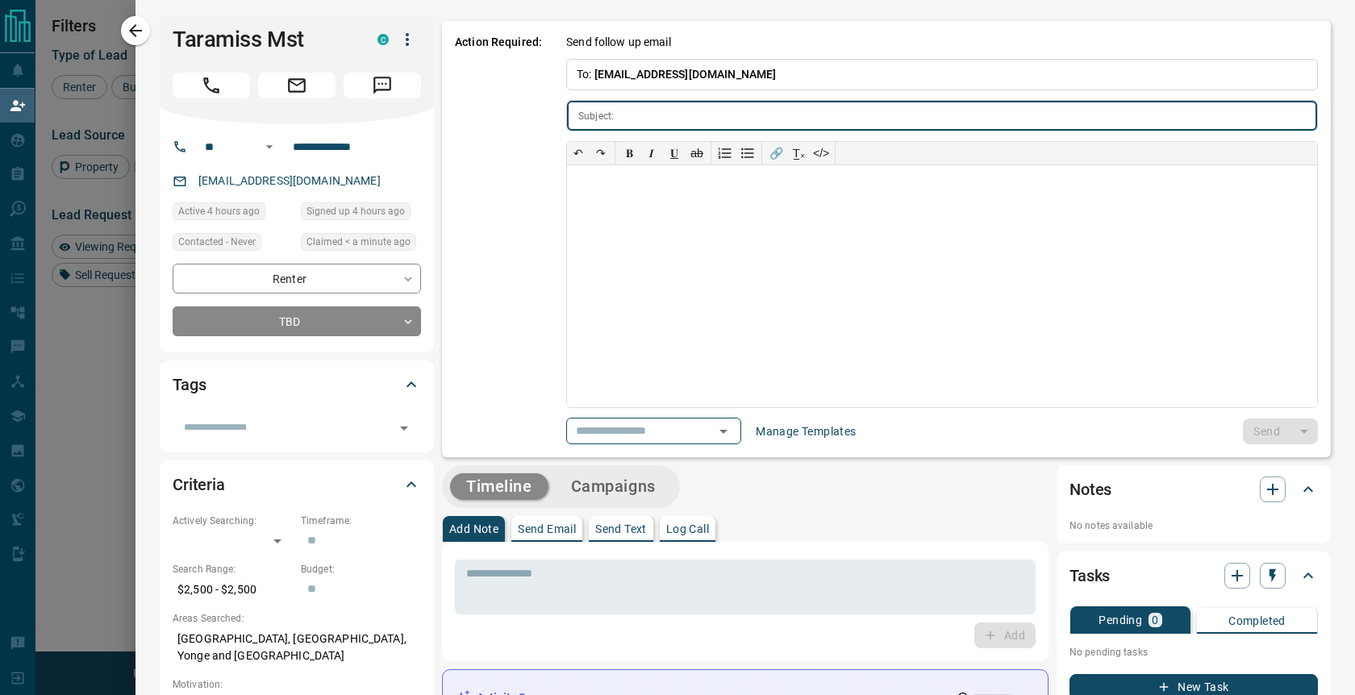
type input "**********"
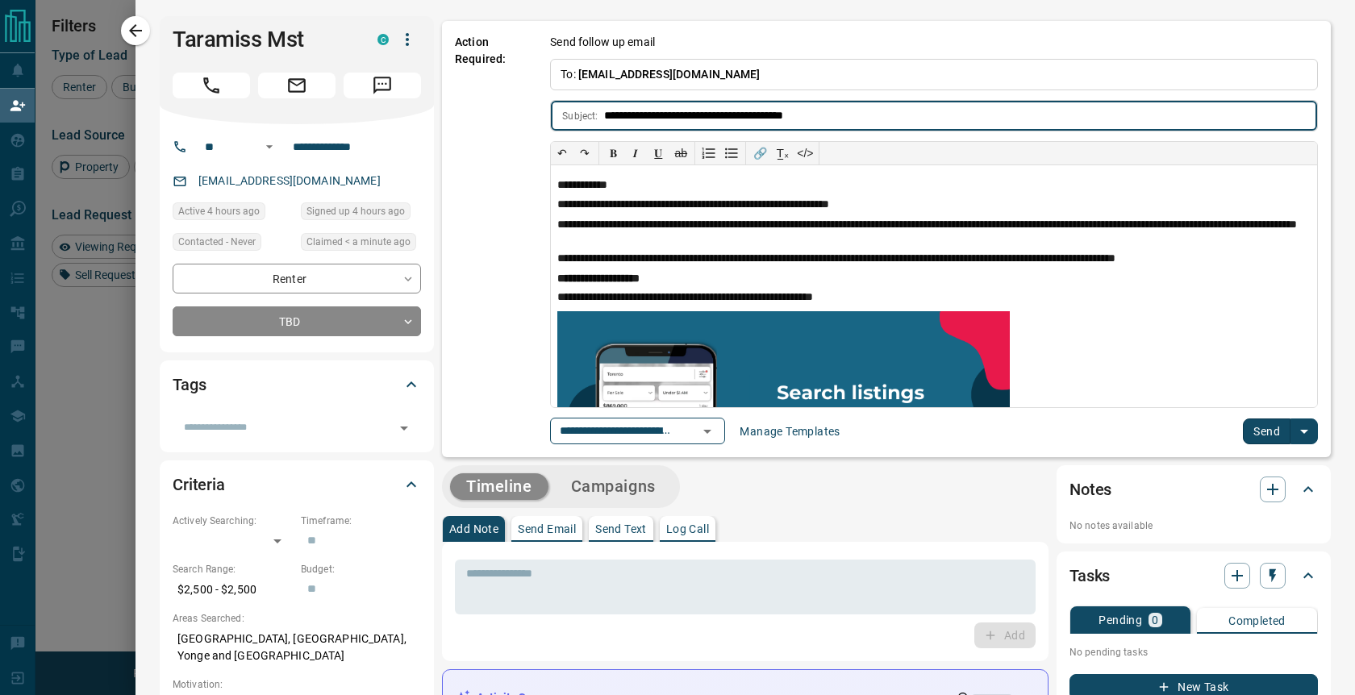
click at [1266, 435] on button "Send" at bounding box center [1267, 432] width 48 height 26
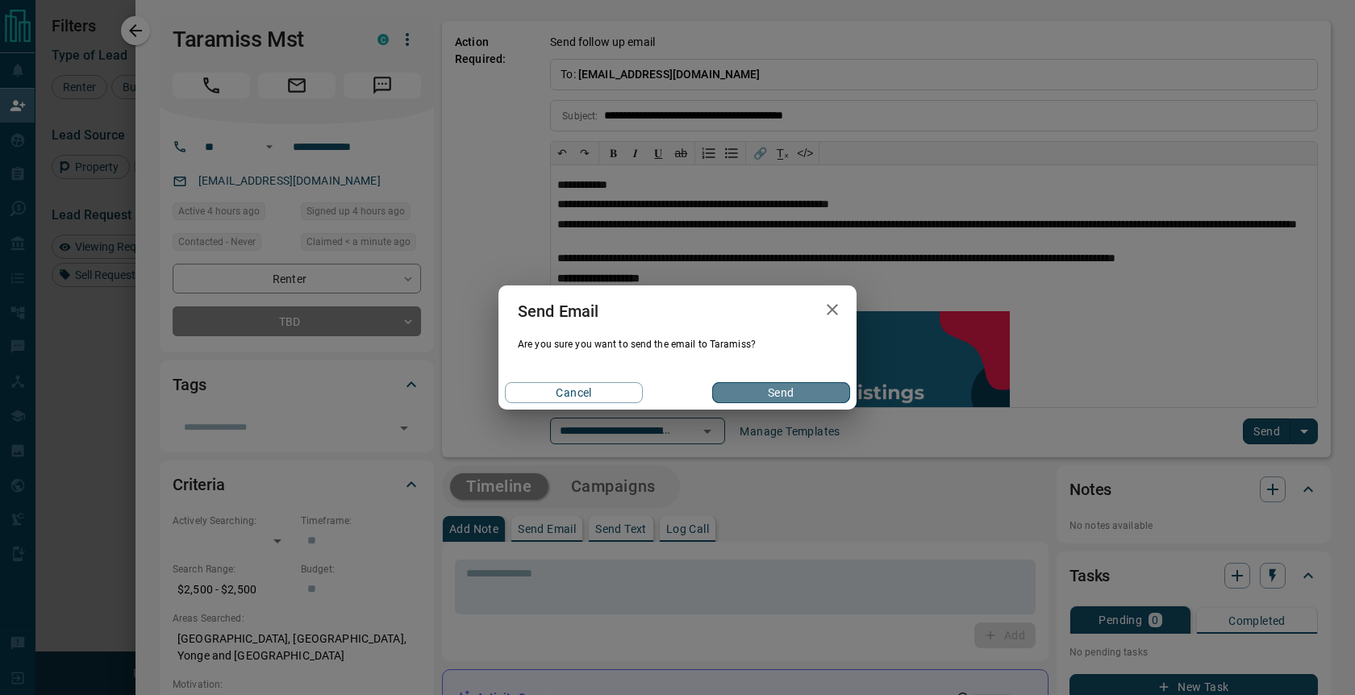
click at [761, 392] on button "Send" at bounding box center [781, 392] width 138 height 21
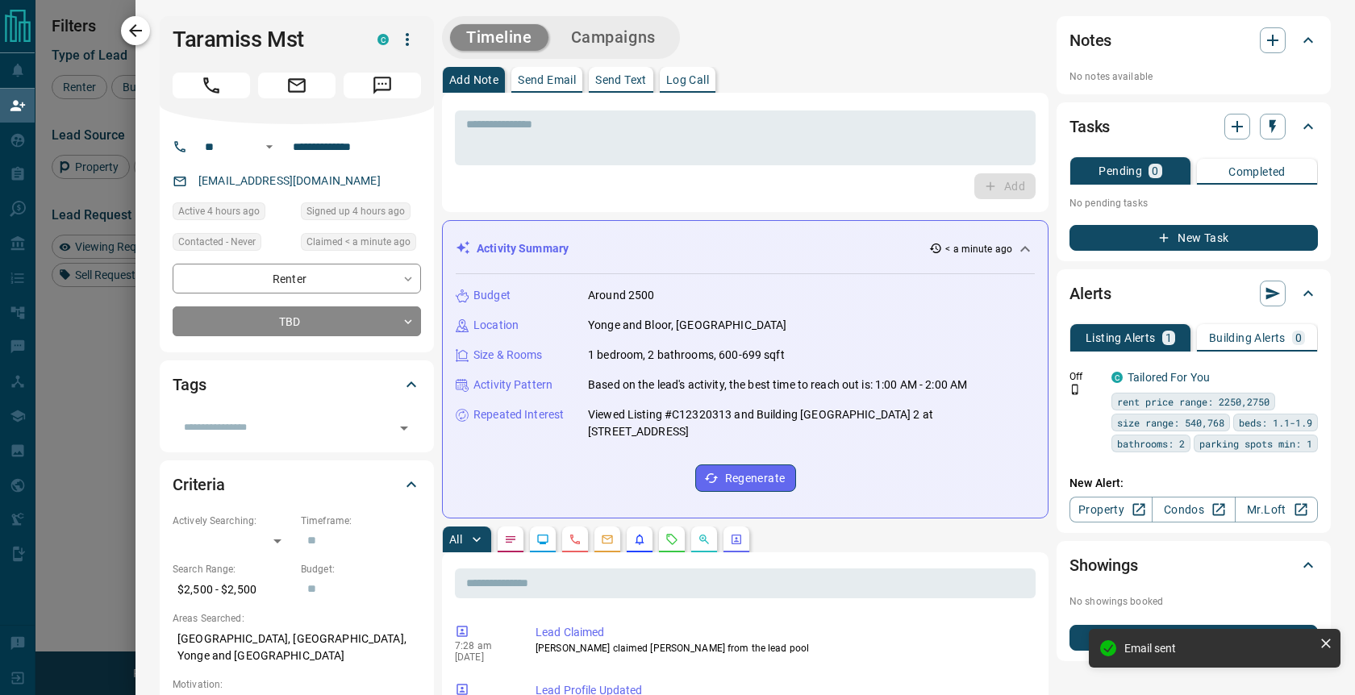
click at [132, 29] on icon "button" at bounding box center [135, 30] width 13 height 13
